Goal: Information Seeking & Learning: Learn about a topic

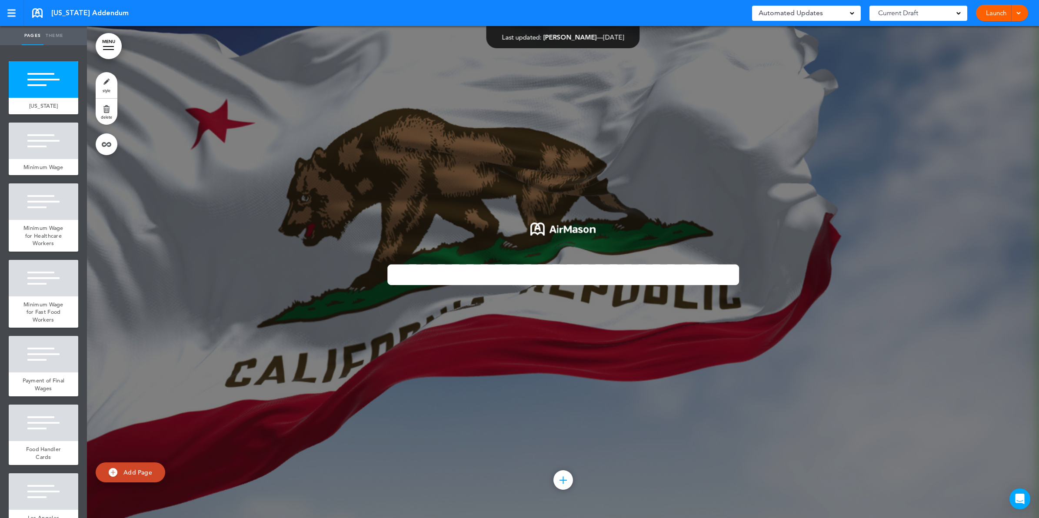
click at [112, 44] on link "MENU" at bounding box center [109, 46] width 26 height 26
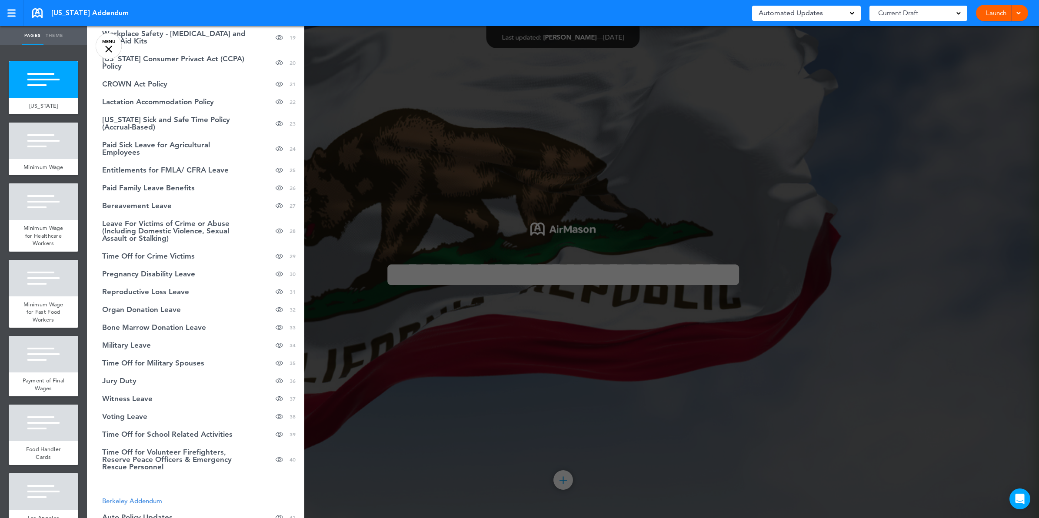
scroll to position [435, 0]
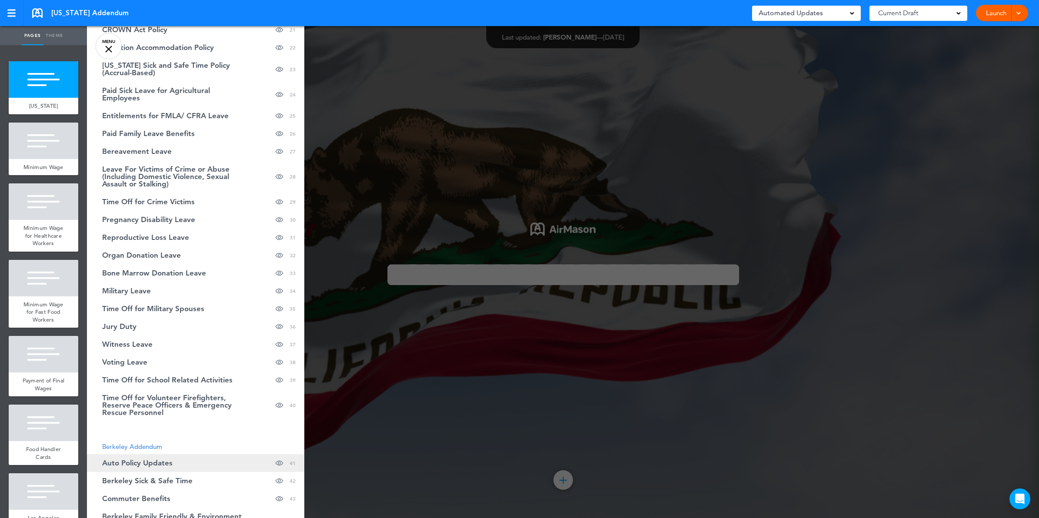
click at [164, 460] on span "Auto Policy Updates" at bounding box center [137, 463] width 70 height 7
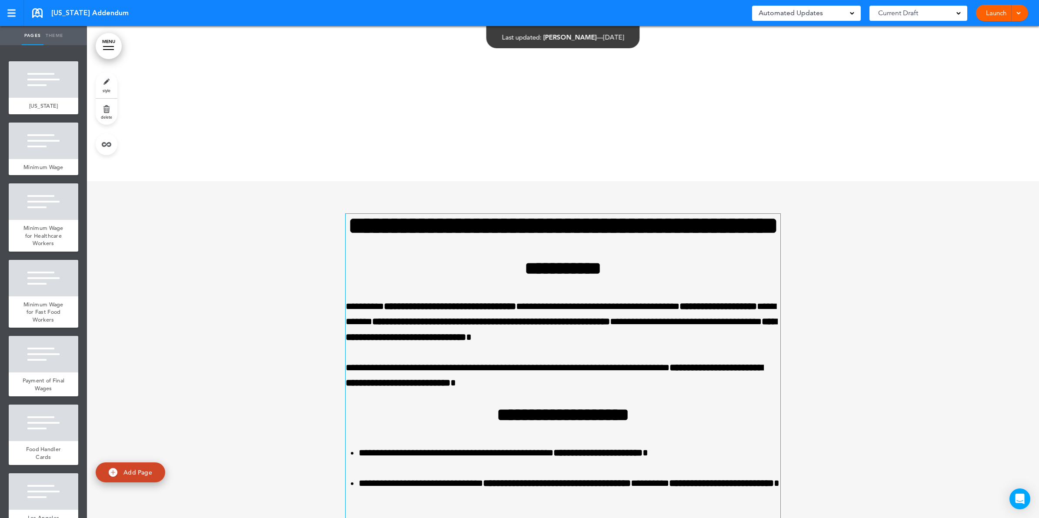
scroll to position [33182, 0]
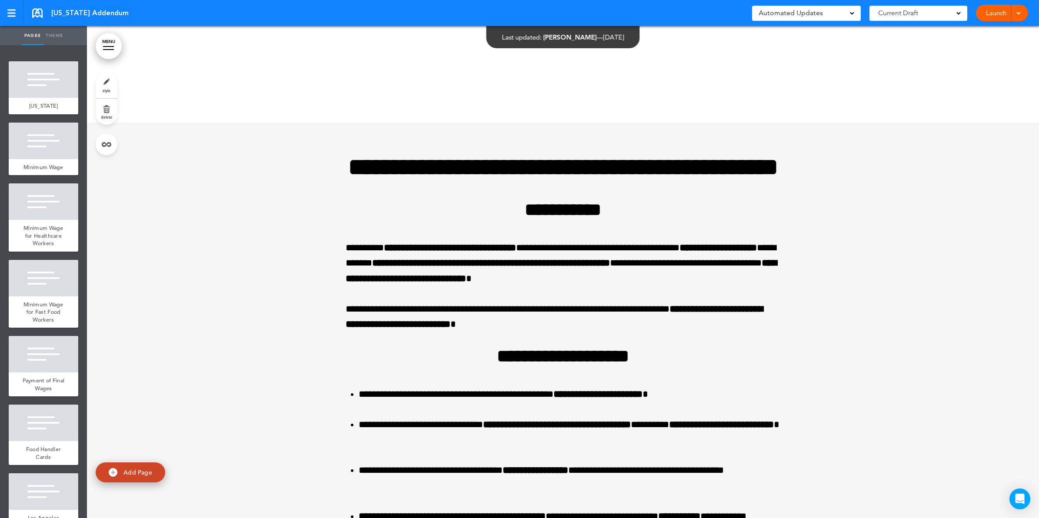
click at [107, 51] on link "MENU" at bounding box center [109, 46] width 26 height 26
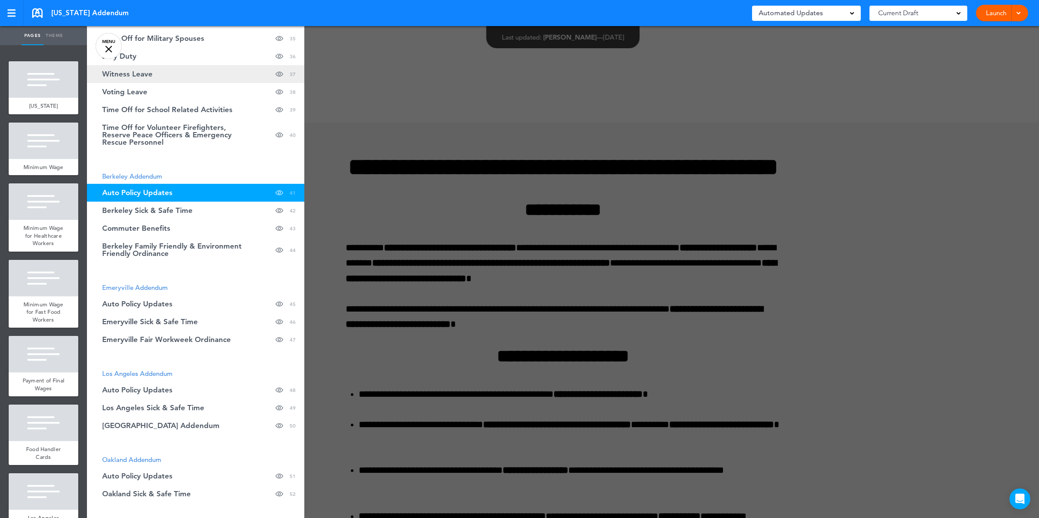
scroll to position [707, 0]
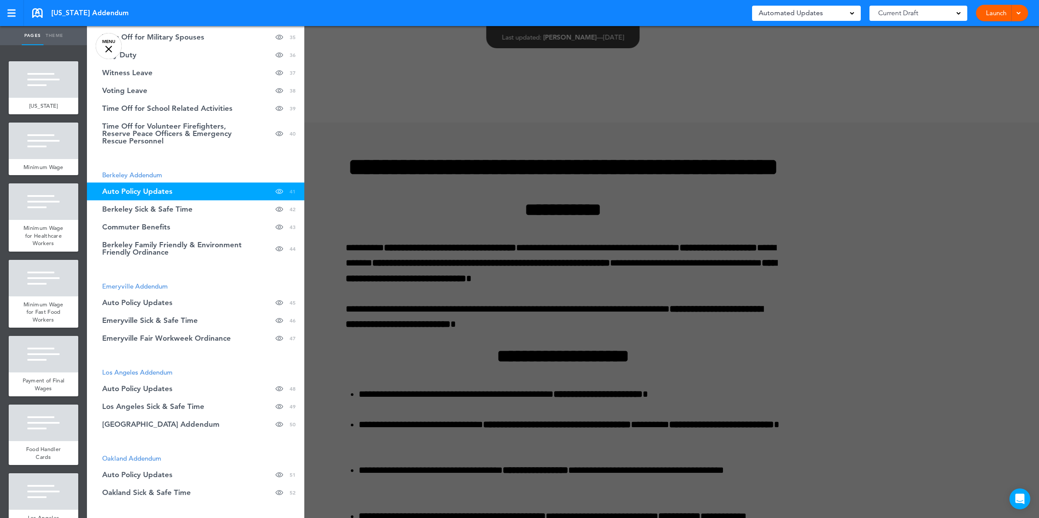
click at [645, 292] on div at bounding box center [606, 259] width 1039 height 518
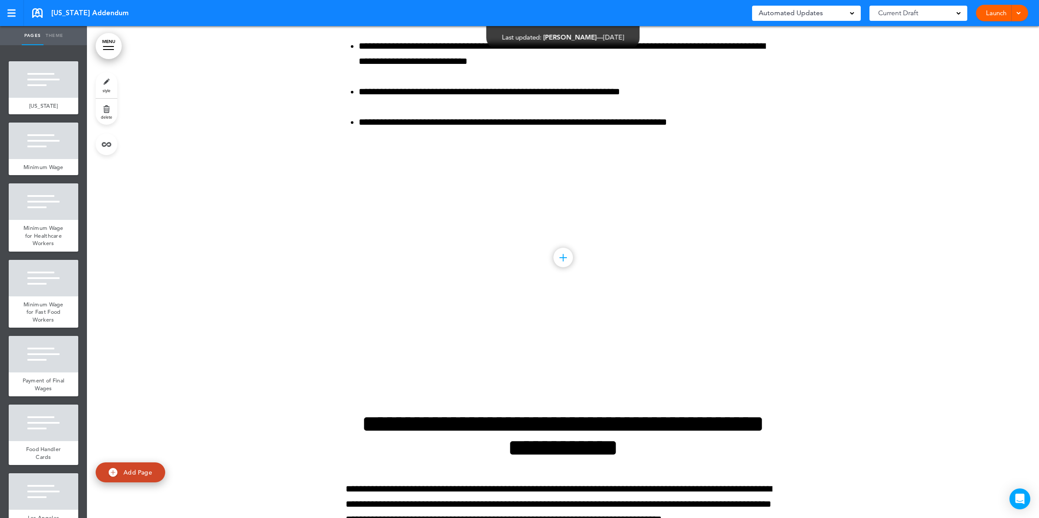
scroll to position [35520, 0]
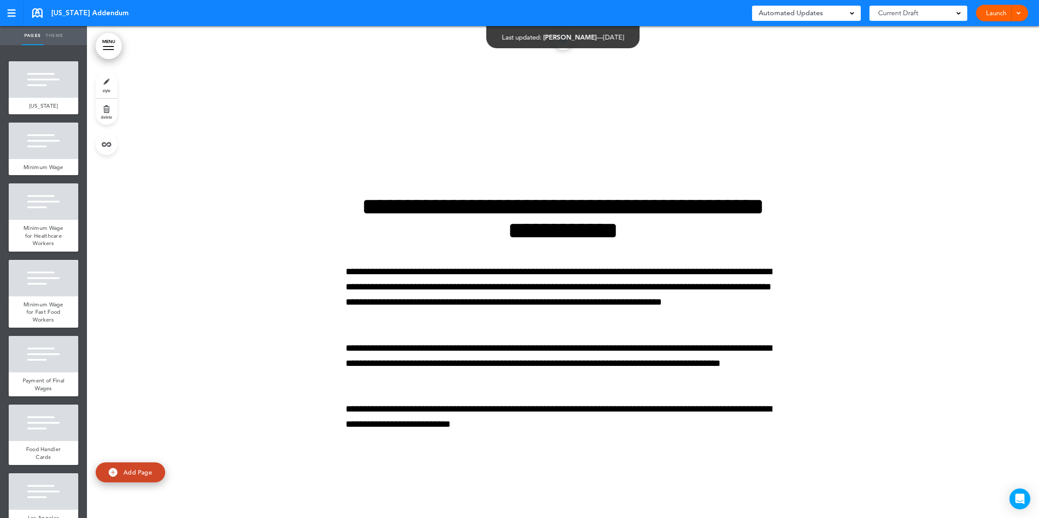
click at [116, 50] on link "MENU" at bounding box center [109, 46] width 26 height 26
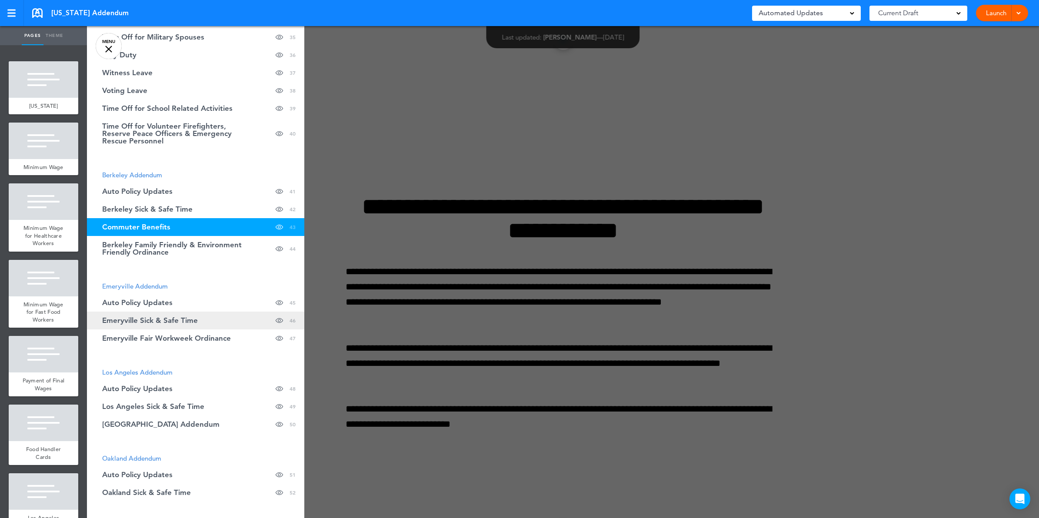
click at [229, 318] on link "Emeryville Sick & Safe Time Hide page in table of contents 46" at bounding box center [195, 321] width 217 height 18
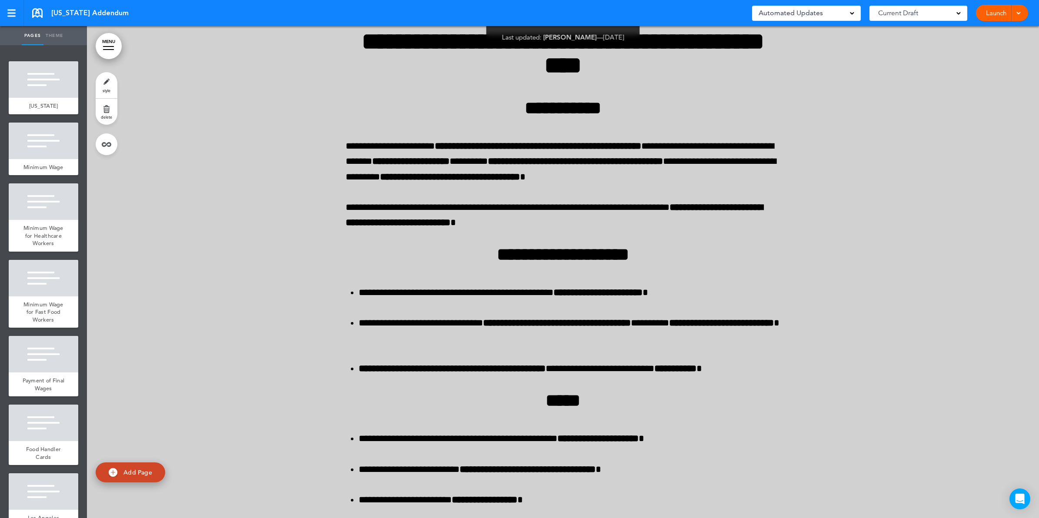
scroll to position [36598, 0]
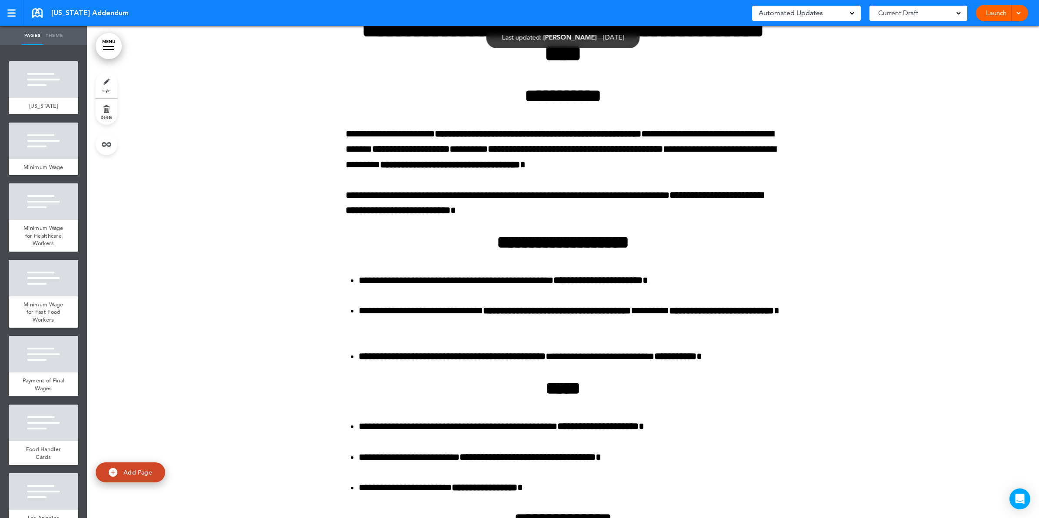
click at [111, 46] on div at bounding box center [108, 46] width 11 height 1
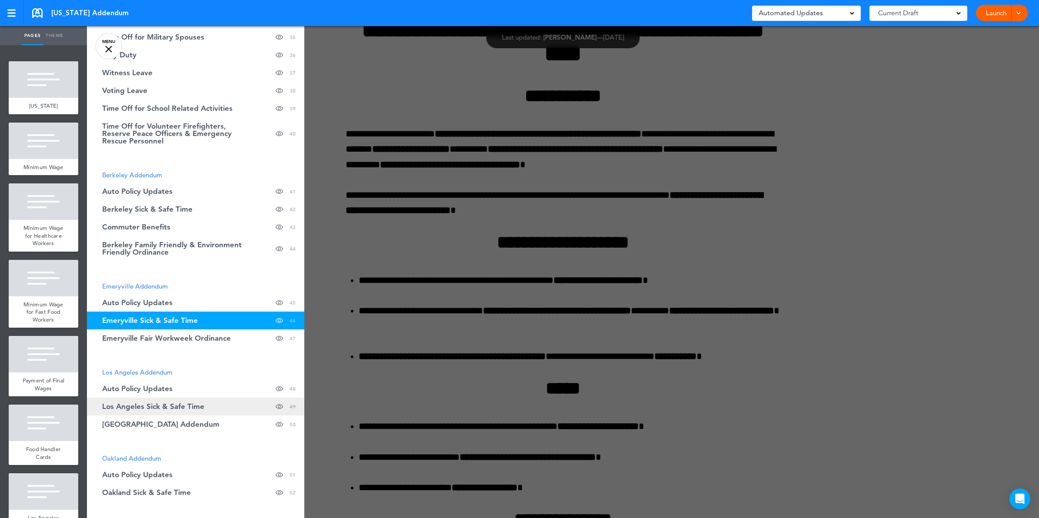
click at [192, 403] on span "Los Angeles Sick & Safe Time" at bounding box center [153, 406] width 102 height 7
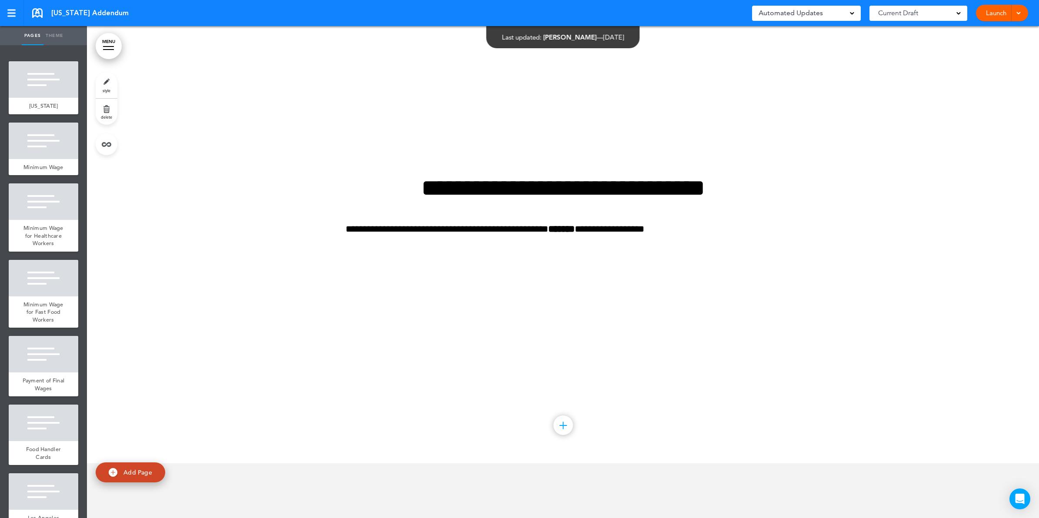
scroll to position [42684, 0]
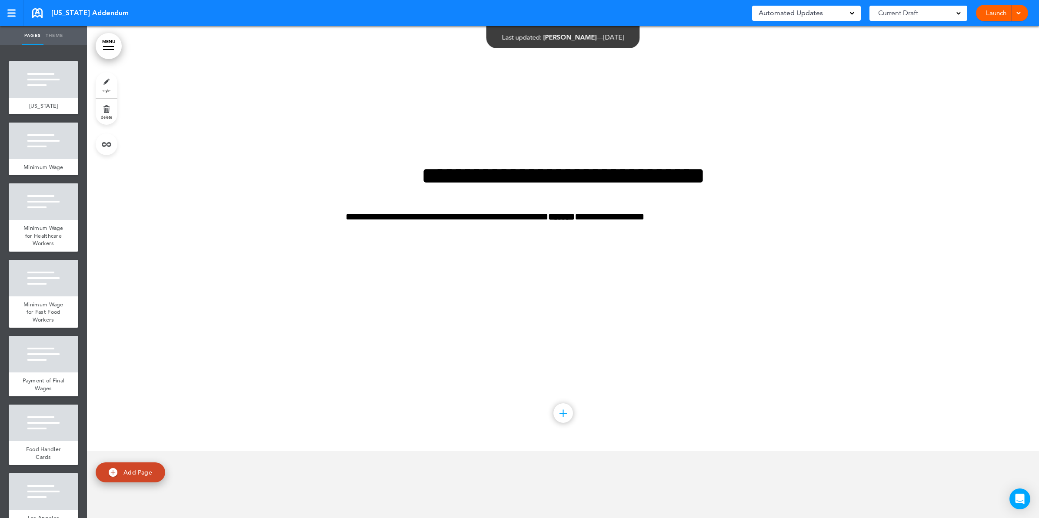
click at [112, 45] on link "MENU" at bounding box center [109, 46] width 26 height 26
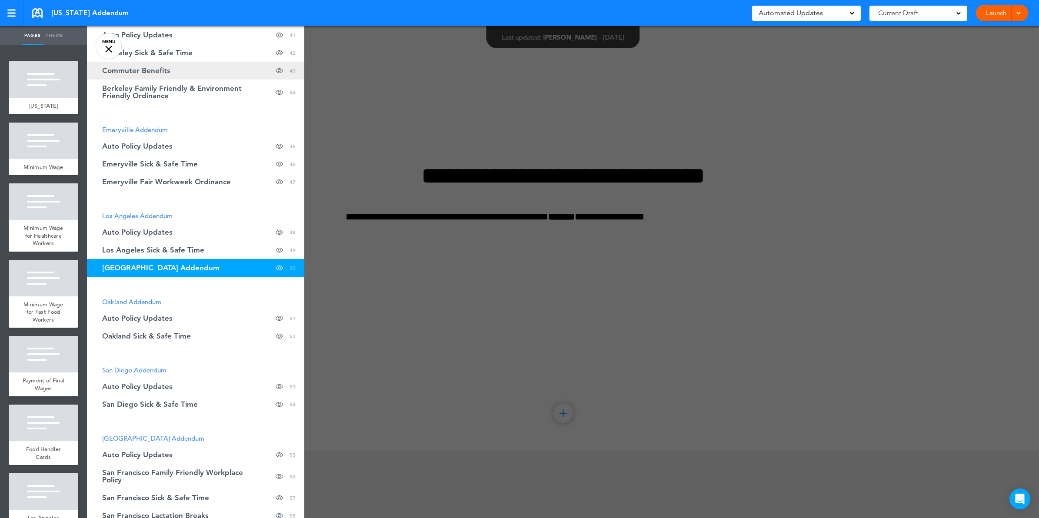
scroll to position [979, 0]
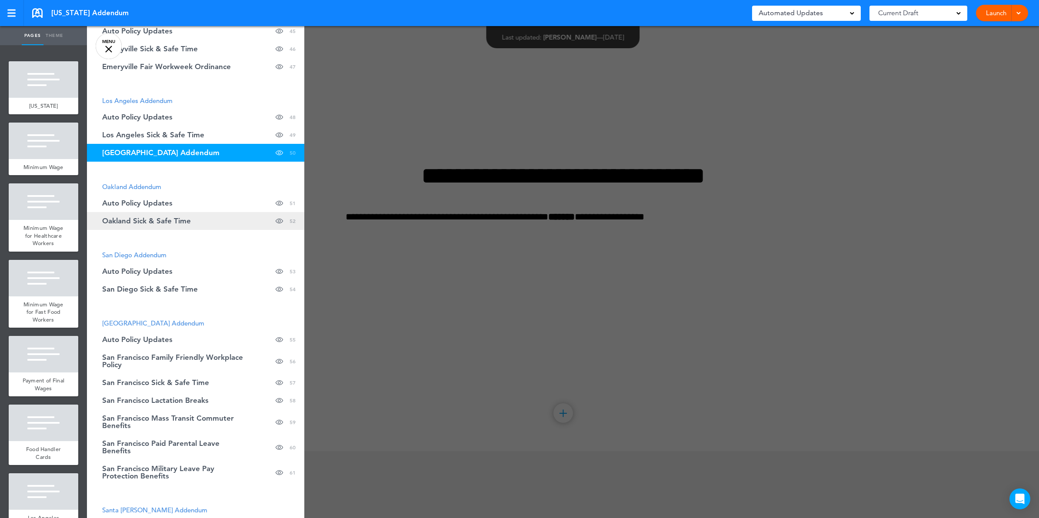
click at [186, 221] on span "Oakland Sick & Safe Time" at bounding box center [146, 220] width 89 height 7
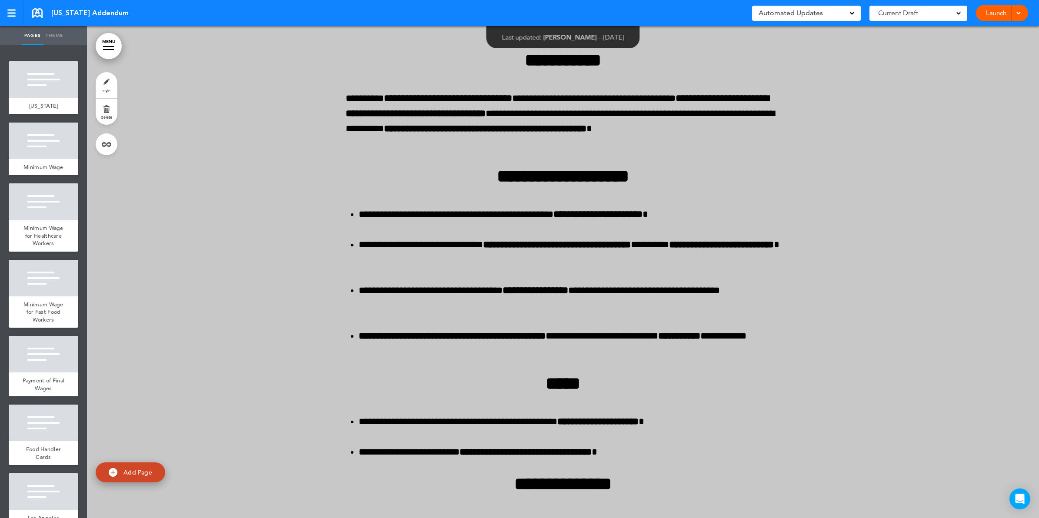
scroll to position [43662, 0]
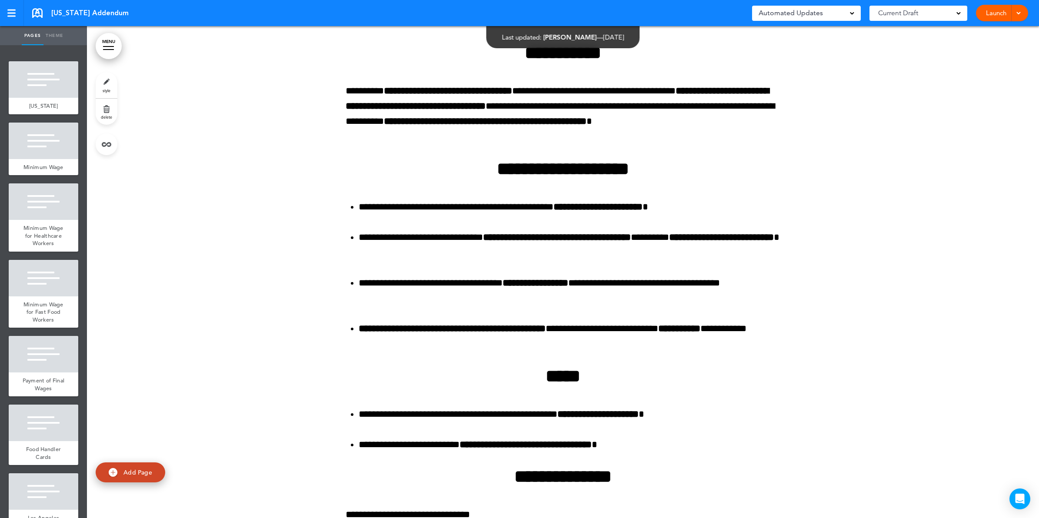
click at [107, 40] on link "MENU" at bounding box center [109, 46] width 26 height 26
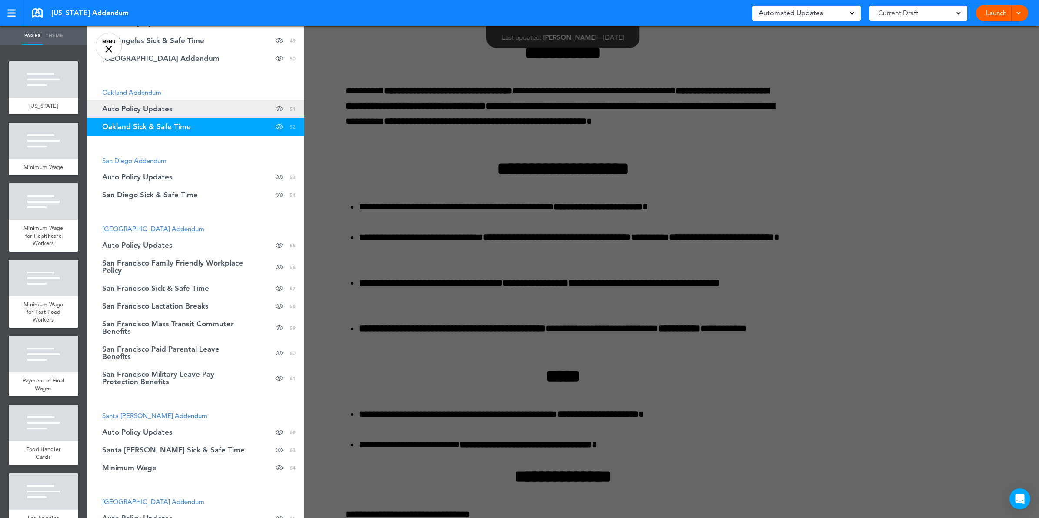
scroll to position [1087, 0]
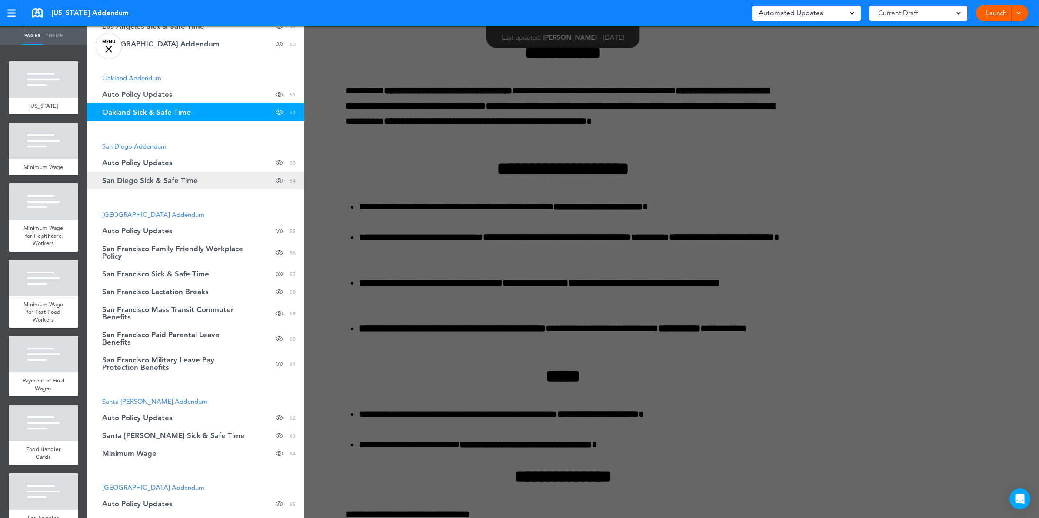
click at [142, 177] on span "San Diego Sick & Safe Time" at bounding box center [150, 180] width 96 height 7
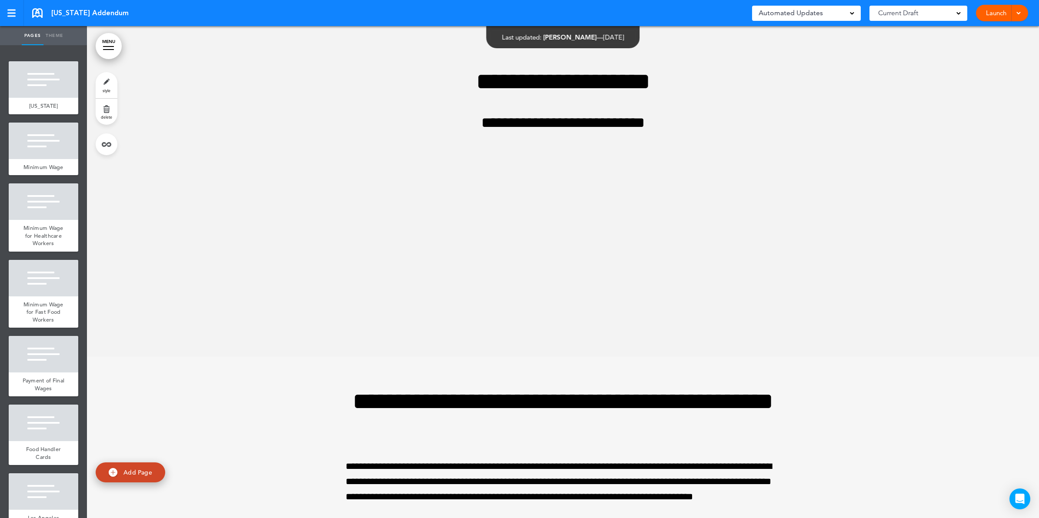
scroll to position [48257, 0]
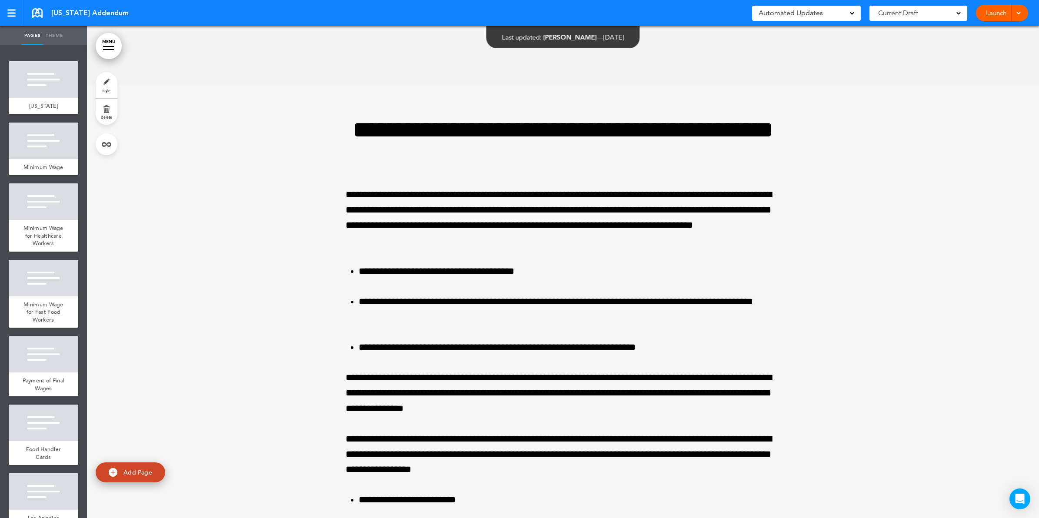
click at [104, 43] on link "MENU" at bounding box center [109, 46] width 26 height 26
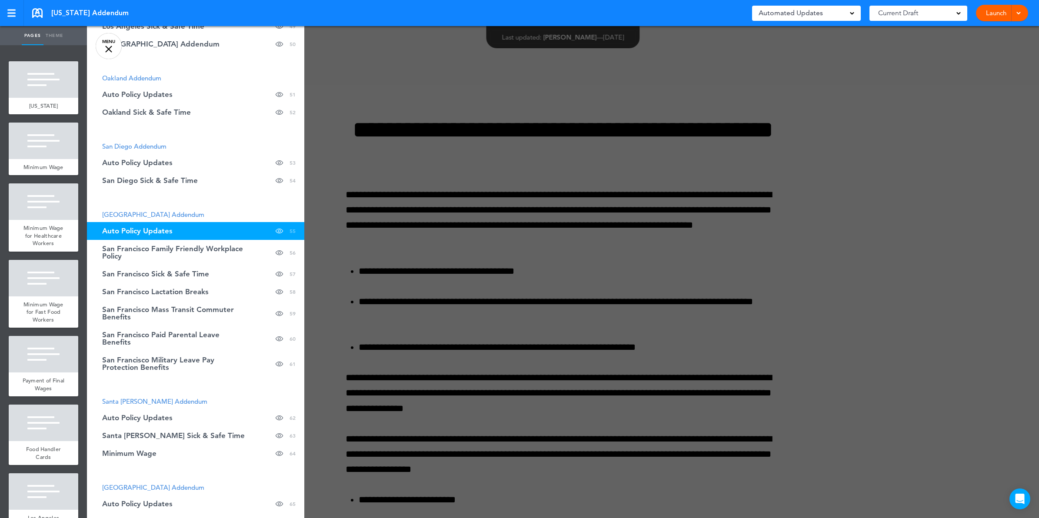
drag, startPoint x: 507, startPoint y: 309, endPoint x: 544, endPoint y: 268, distance: 55.1
click at [507, 308] on div at bounding box center [606, 259] width 1039 height 518
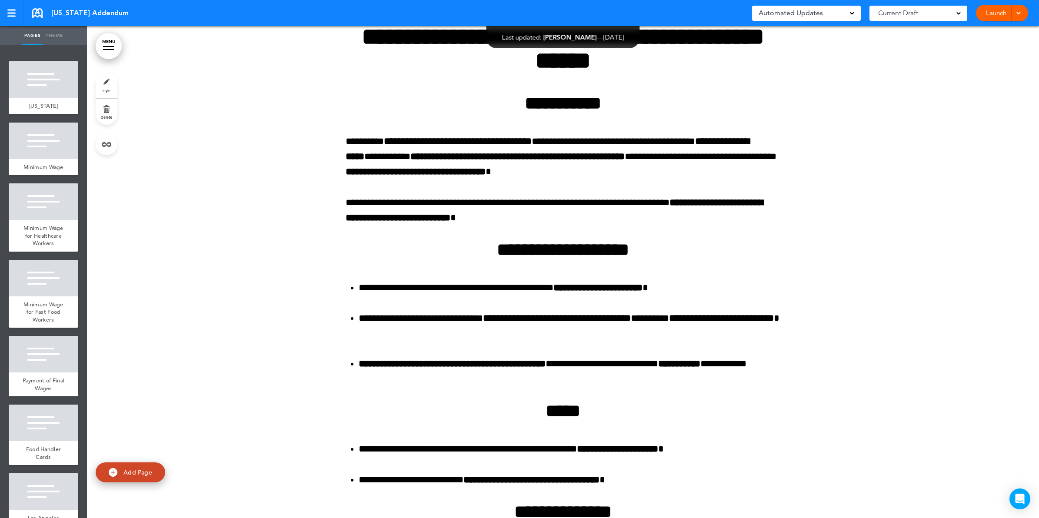
scroll to position [55434, 0]
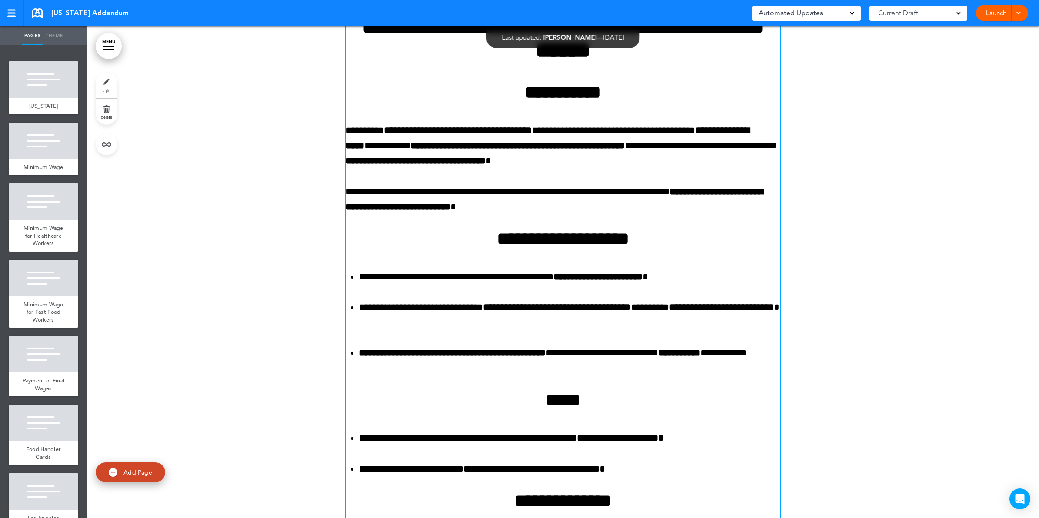
click at [486, 166] on strong "**********" at bounding box center [416, 161] width 140 height 10
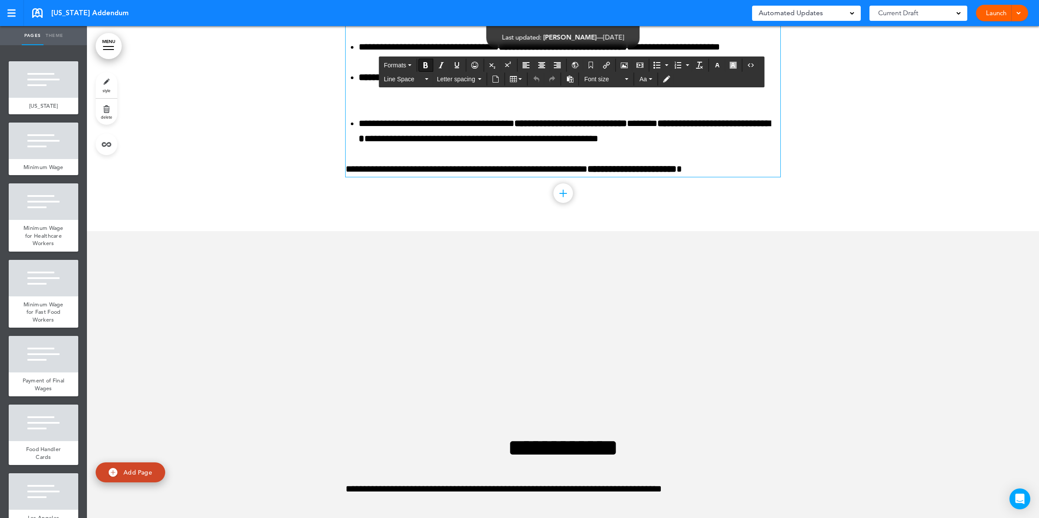
scroll to position [57173, 0]
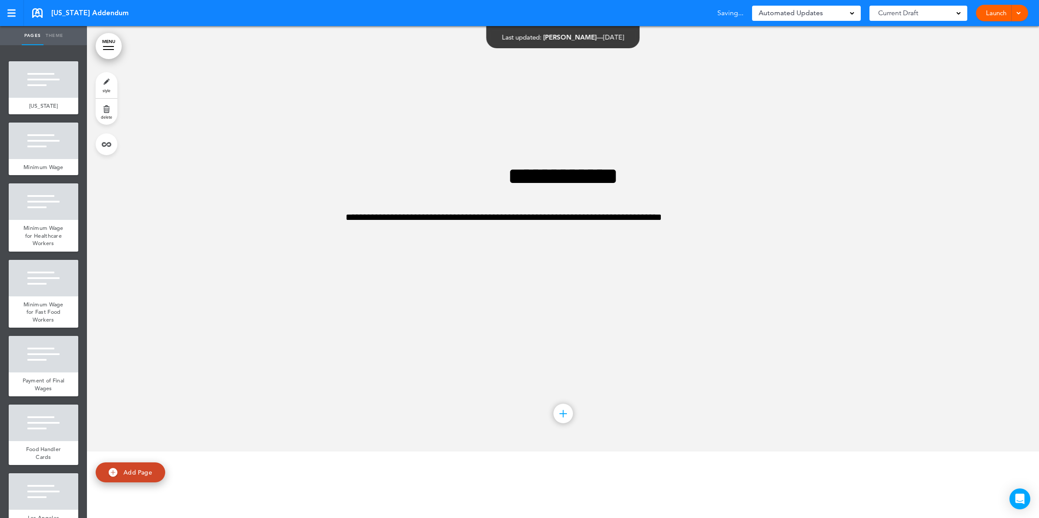
click at [110, 48] on link "MENU" at bounding box center [109, 46] width 26 height 26
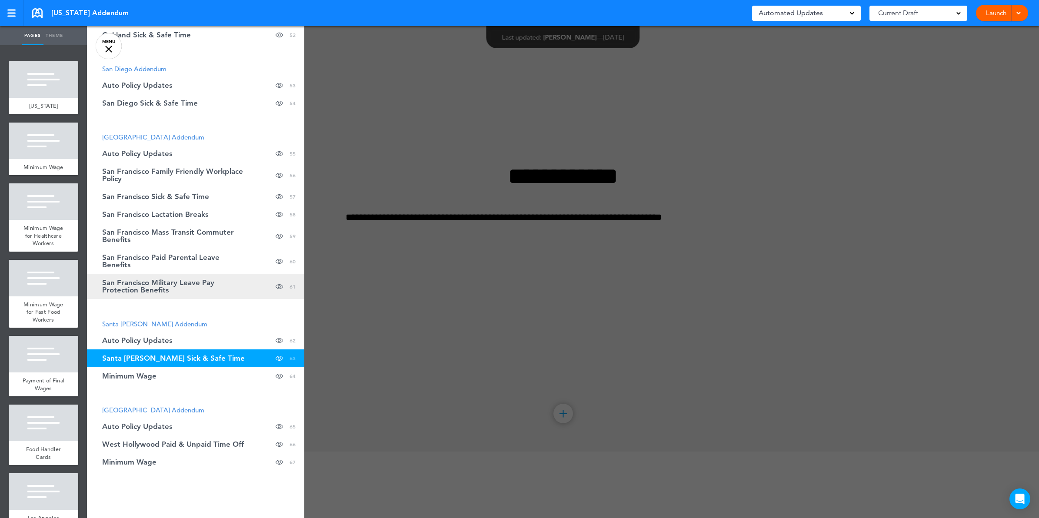
scroll to position [1177, 0]
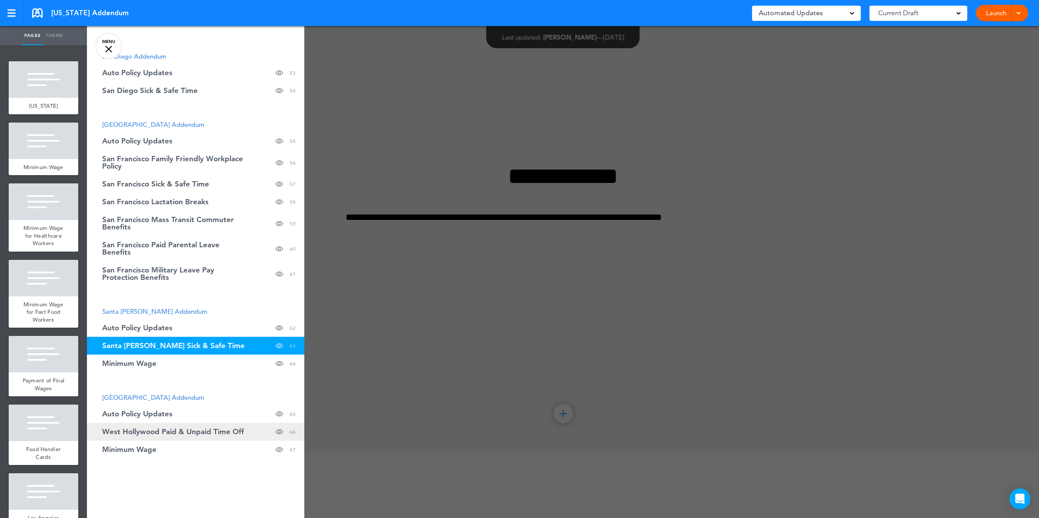
click at [196, 435] on span "West Hollywood Paid & Unpaid Time Off" at bounding box center [173, 431] width 142 height 7
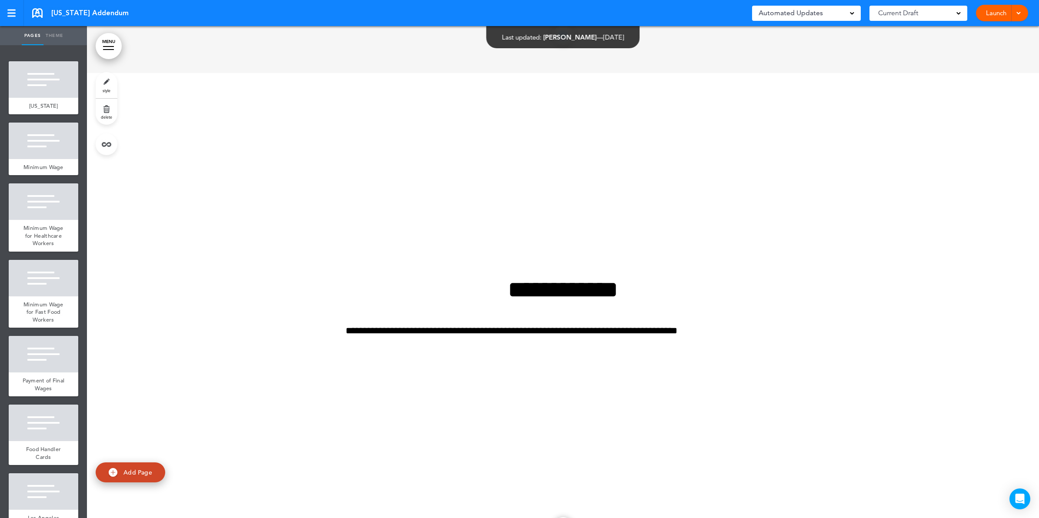
scroll to position [60065, 0]
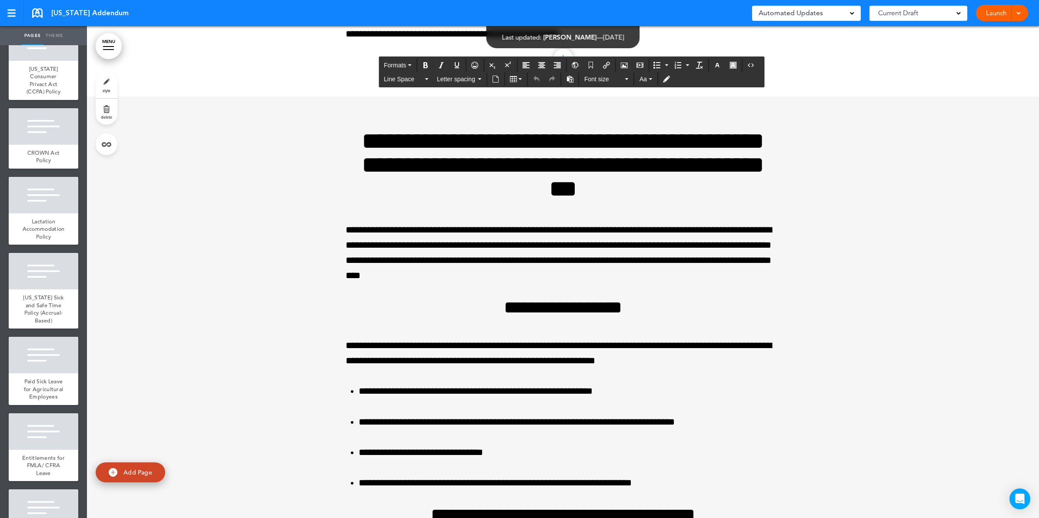
scroll to position [24062, 0]
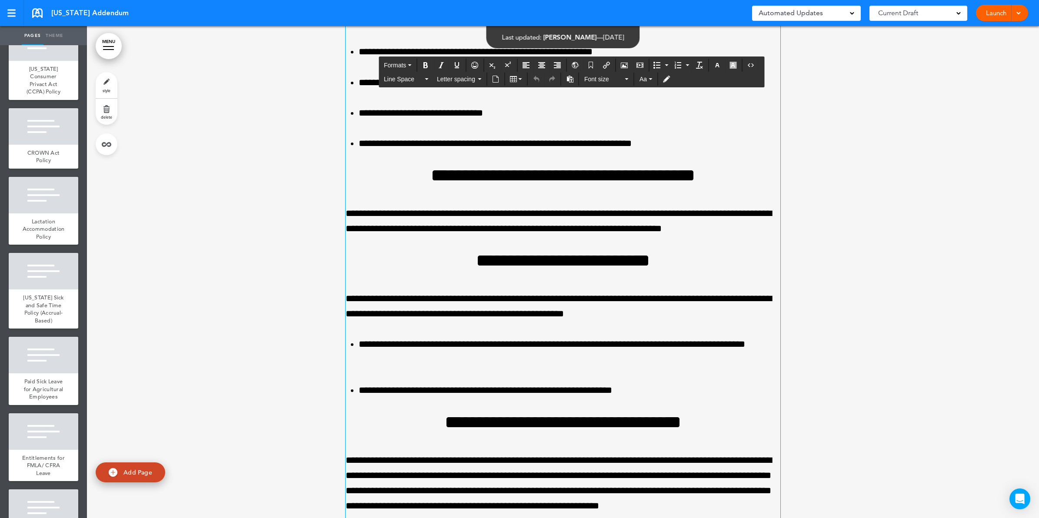
click at [733, 137] on ol "**********" at bounding box center [563, 97] width 435 height 107
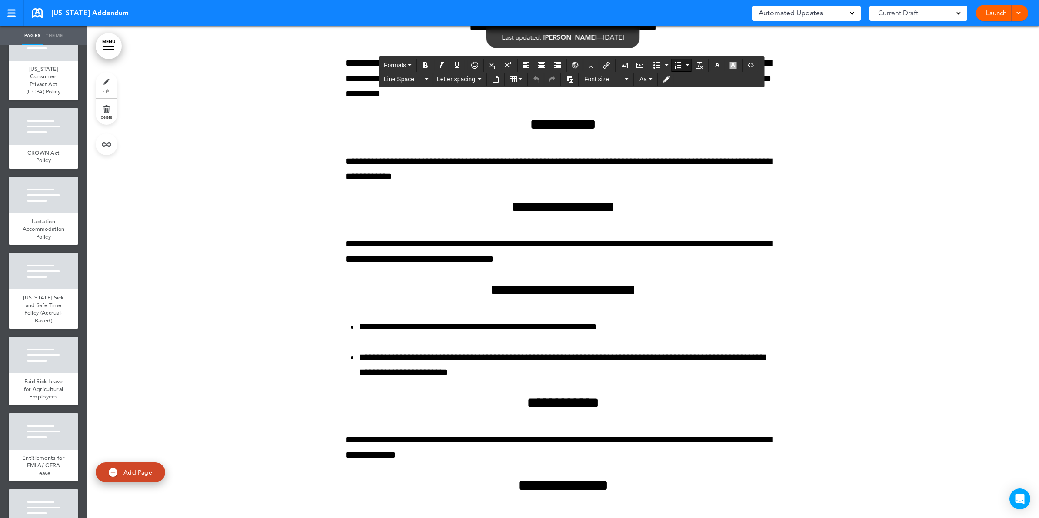
scroll to position [15703, 0]
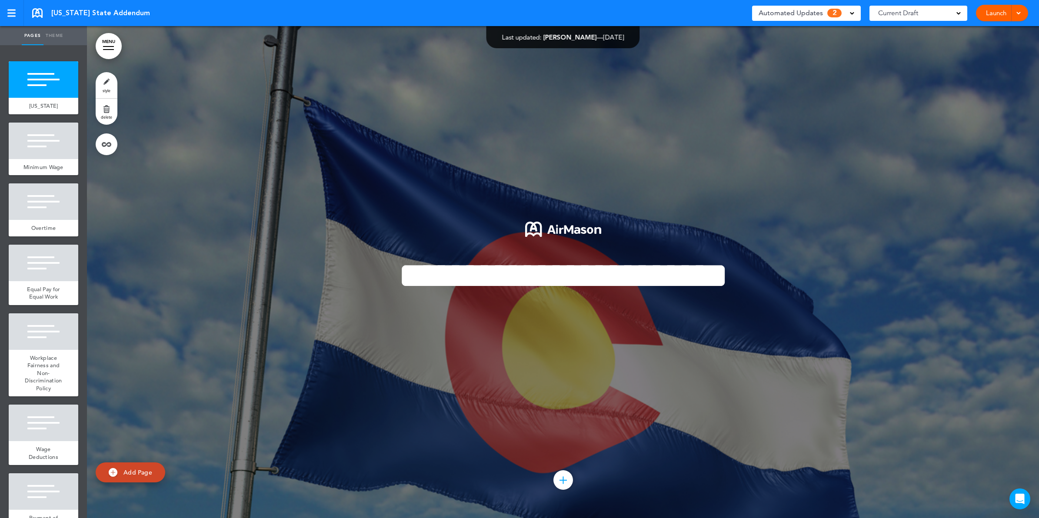
click at [852, 14] on span at bounding box center [852, 12] width 4 height 4
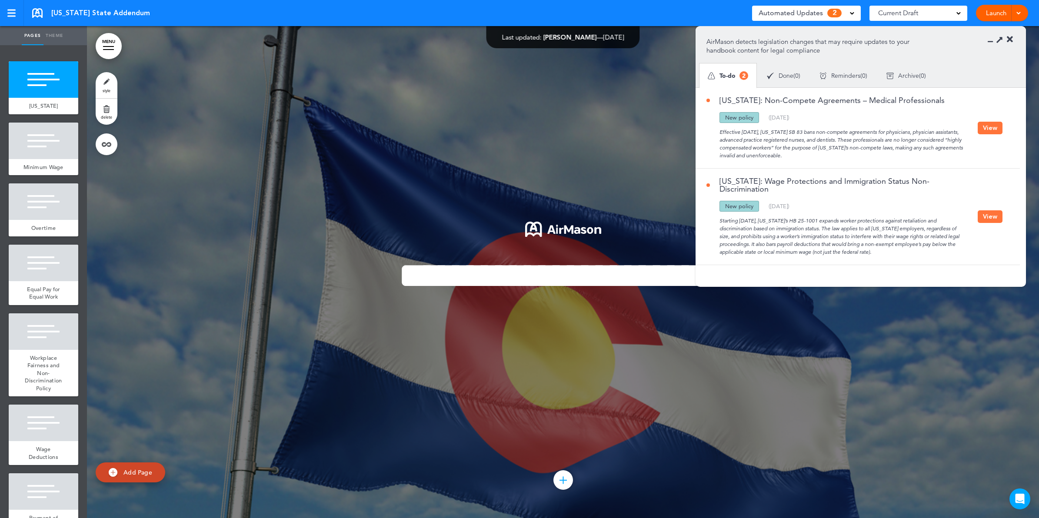
click at [986, 127] on button "View" at bounding box center [990, 128] width 25 height 13
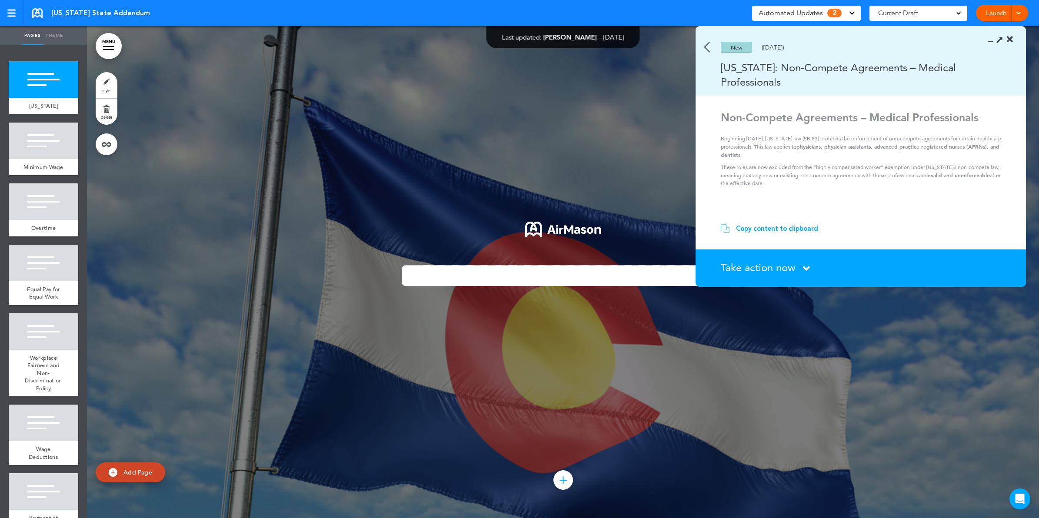
click at [800, 268] on div "Take action now Click here to change the status" at bounding box center [866, 268] width 290 height 11
click at [809, 268] on icon at bounding box center [806, 268] width 7 height 11
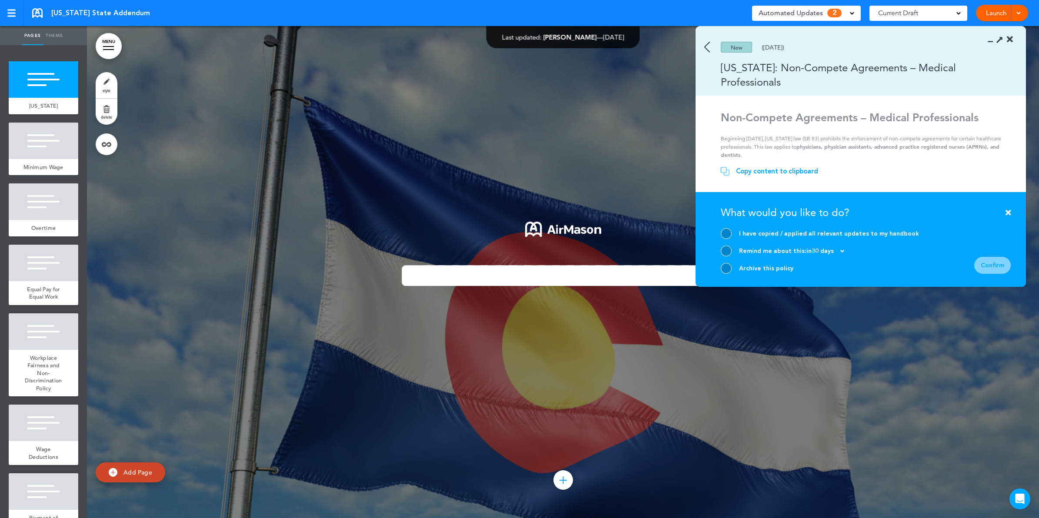
click at [705, 42] on img at bounding box center [708, 47] width 6 height 11
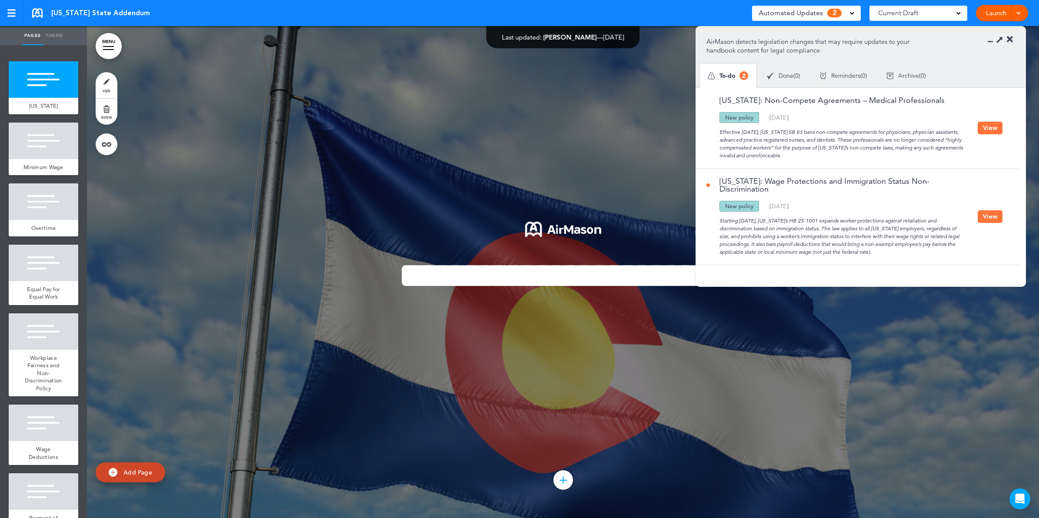
click at [1010, 41] on icon at bounding box center [1010, 39] width 6 height 9
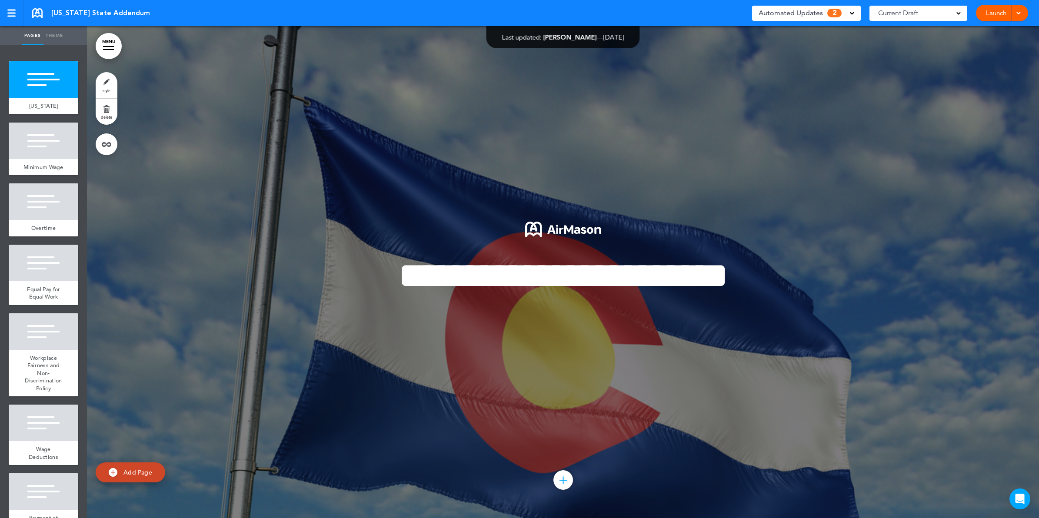
click at [105, 38] on link "MENU" at bounding box center [109, 46] width 26 height 26
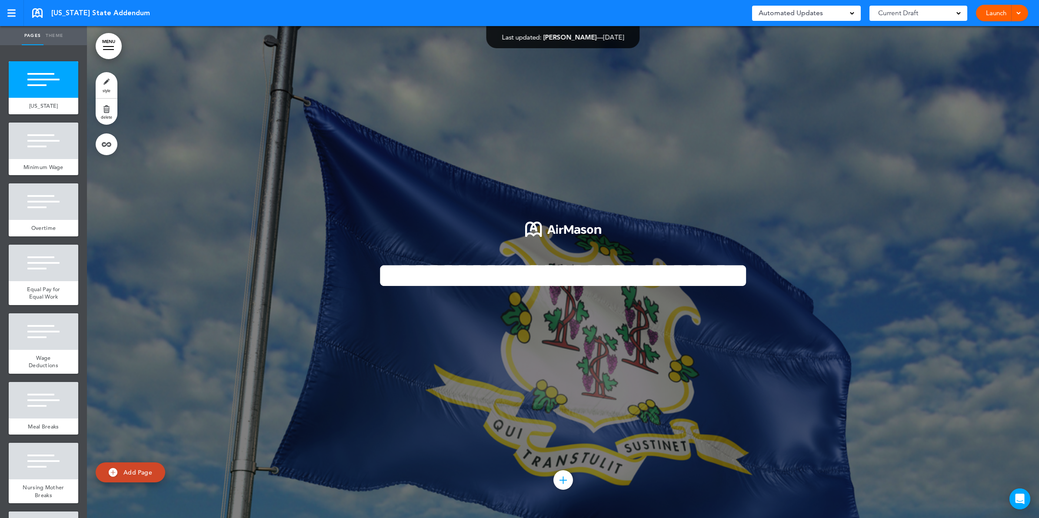
click at [117, 49] on link "MENU" at bounding box center [109, 46] width 26 height 26
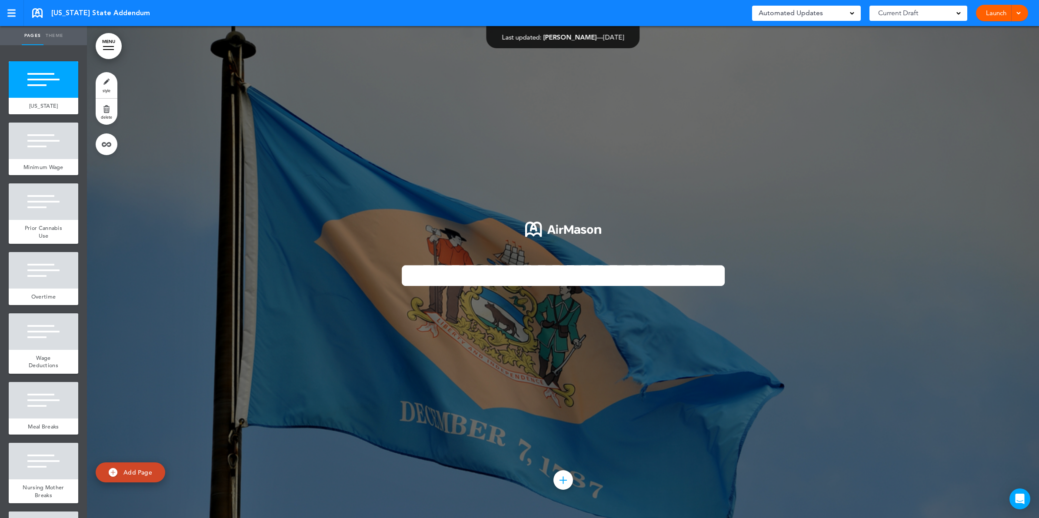
click at [110, 47] on div at bounding box center [108, 46] width 11 height 1
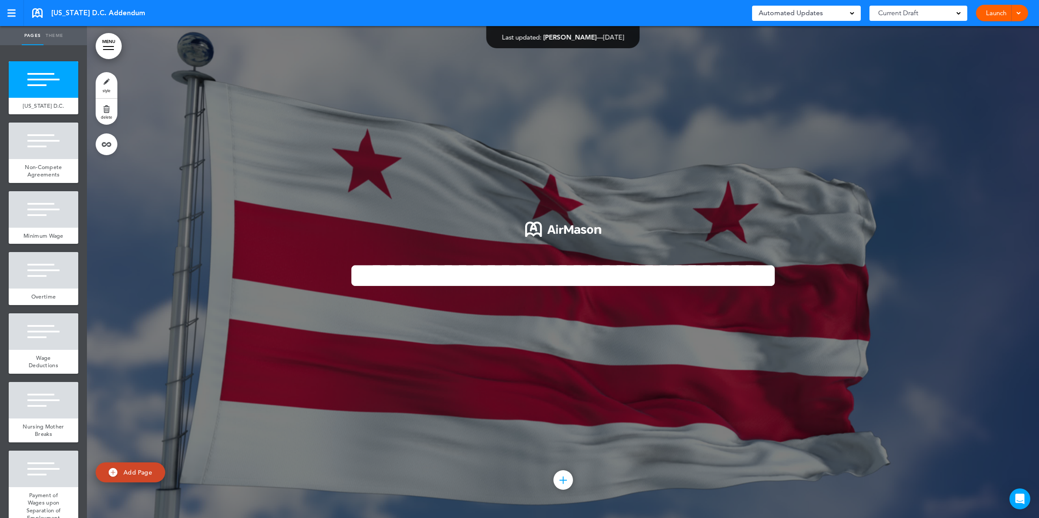
click at [107, 48] on link "MENU" at bounding box center [109, 46] width 26 height 26
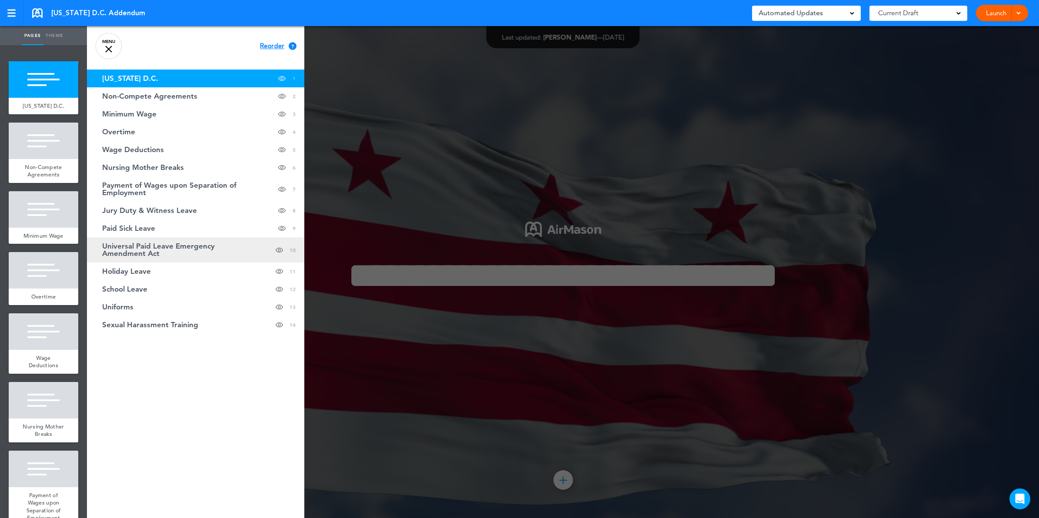
click at [157, 249] on span "Universal Paid Leave Emergency Amendment Act" at bounding box center [174, 250] width 144 height 15
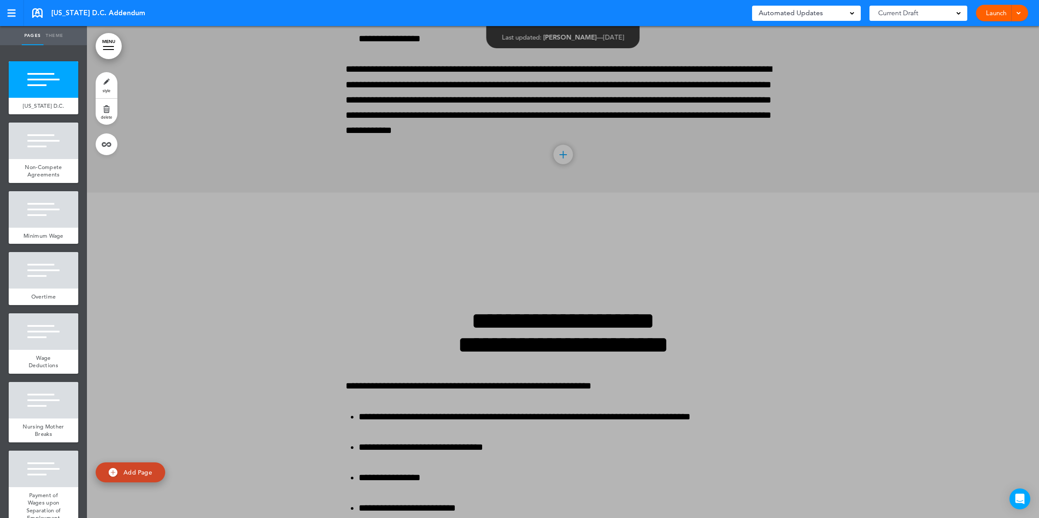
scroll to position [4806, 0]
